Goal: Information Seeking & Learning: Find specific fact

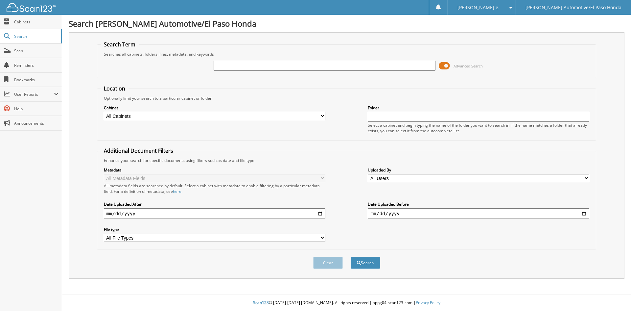
click at [244, 65] on input "text" at bounding box center [325, 66] width 222 height 10
type input "51902A"
click at [363, 262] on button "Search" at bounding box center [366, 262] width 30 height 12
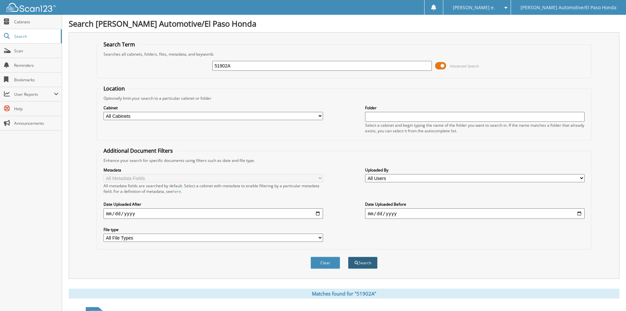
click at [368, 264] on button "Search" at bounding box center [363, 262] width 30 height 12
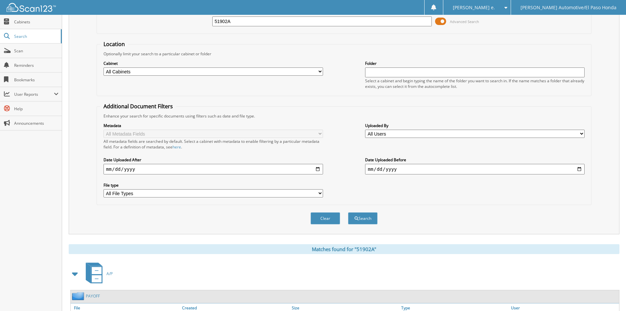
scroll to position [93, 0]
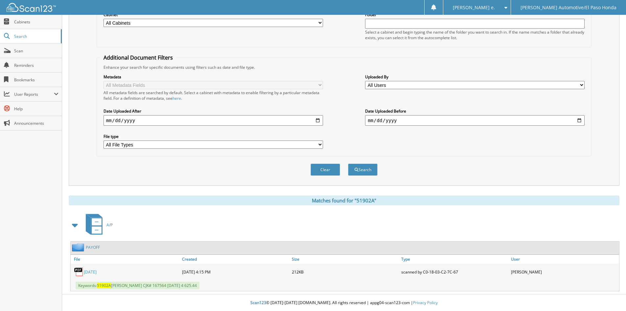
click at [93, 246] on link "PAYOFF" at bounding box center [93, 247] width 14 height 6
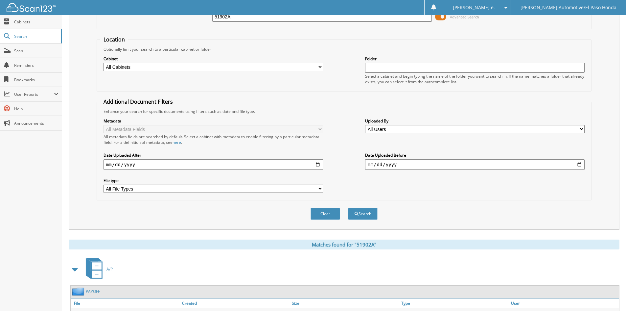
scroll to position [93, 0]
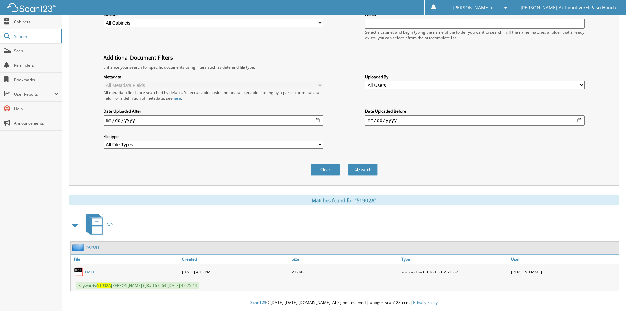
click at [93, 270] on link "08/12/2025" at bounding box center [90, 272] width 13 height 6
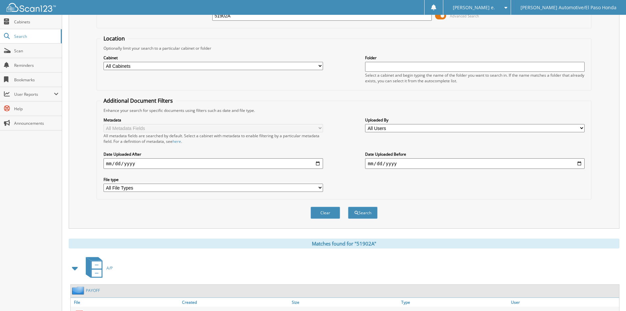
scroll to position [0, 0]
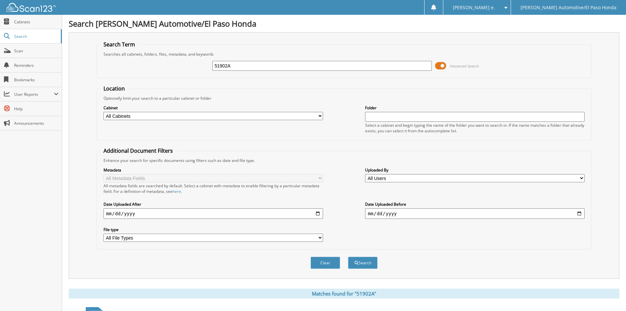
click at [234, 66] on input "51902A" at bounding box center [322, 66] width 220 height 10
type input "51569A"
click at [361, 264] on button "Search" at bounding box center [363, 262] width 30 height 12
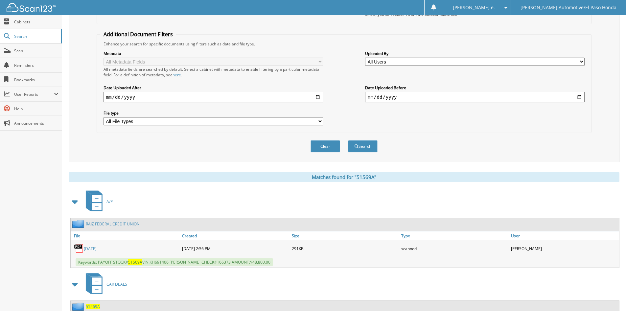
scroll to position [139, 0]
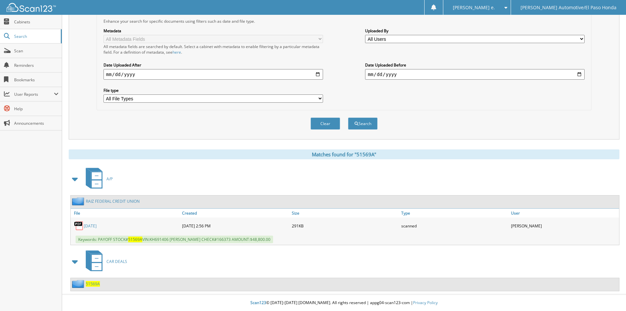
click at [90, 282] on span "51569A" at bounding box center [93, 284] width 14 height 6
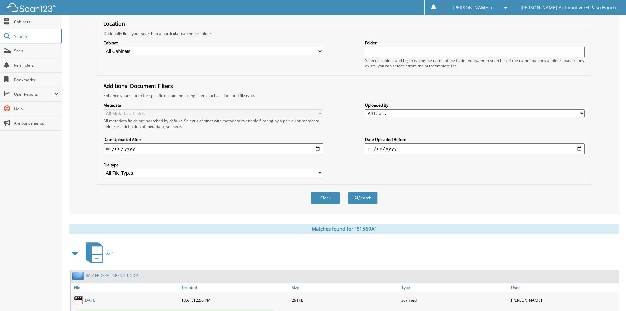
scroll to position [139, 0]
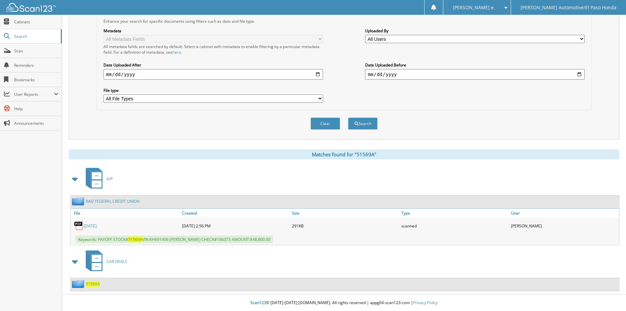
click at [107, 201] on link "RAIZ FEDERAL CREDIT UNION" at bounding box center [113, 201] width 54 height 6
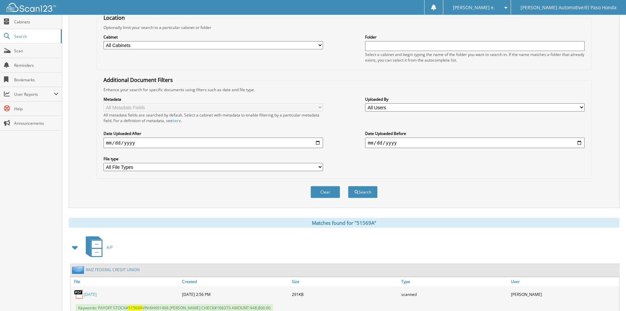
scroll to position [139, 0]
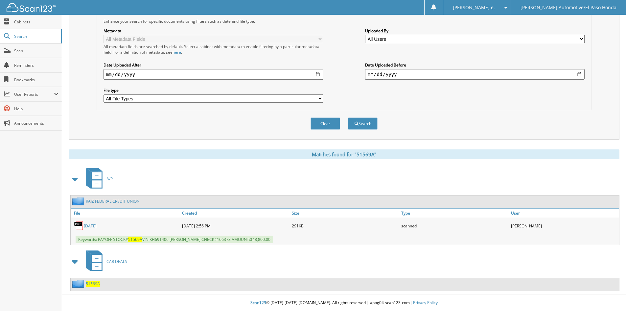
click at [97, 225] on link "[DATE]" at bounding box center [90, 226] width 13 height 6
click at [90, 283] on span "51569A" at bounding box center [93, 284] width 14 height 6
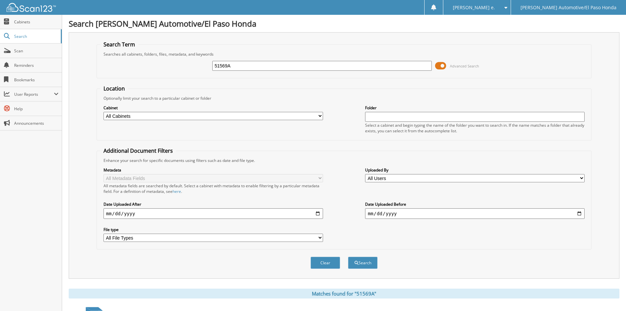
click at [239, 67] on input "51569A" at bounding box center [322, 66] width 220 height 10
click at [240, 67] on input "51569A" at bounding box center [322, 66] width 220 height 10
type input "51906B"
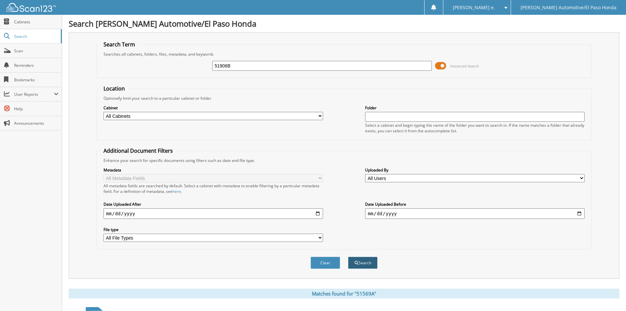
click at [365, 264] on button "Search" at bounding box center [363, 262] width 30 height 12
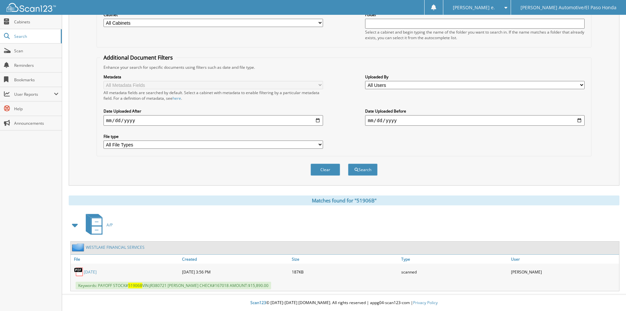
click at [105, 246] on link "WESTLAKE FINANCIAL SERVICES" at bounding box center [115, 247] width 59 height 6
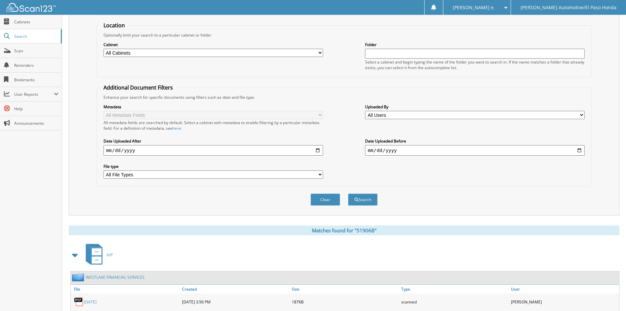
scroll to position [93, 0]
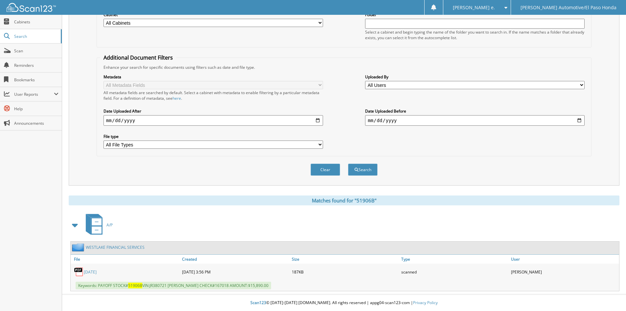
click at [97, 272] on link "[DATE]" at bounding box center [90, 272] width 13 height 6
click at [19, 36] on span "Search" at bounding box center [35, 37] width 43 height 6
